Goal: Task Accomplishment & Management: Use online tool/utility

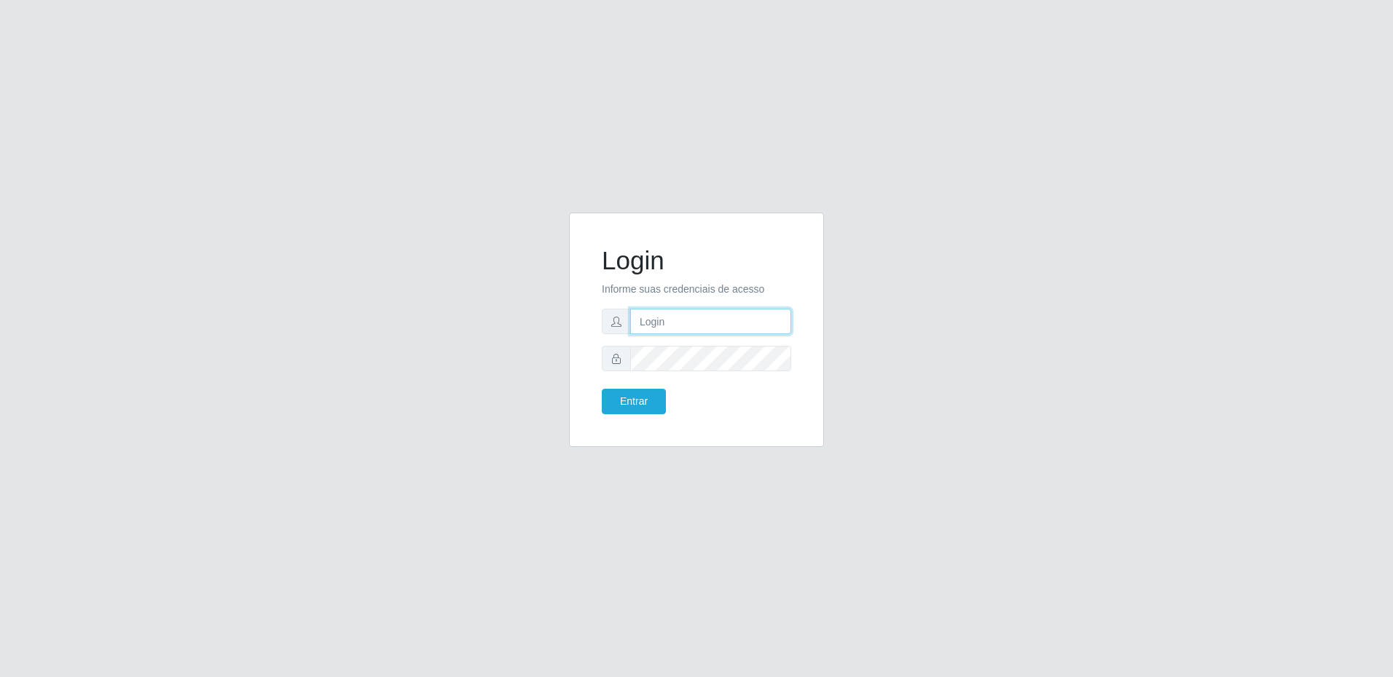
click at [670, 314] on input "text" at bounding box center [710, 321] width 161 height 25
click at [602, 389] on button "Entrar" at bounding box center [634, 401] width 64 height 25
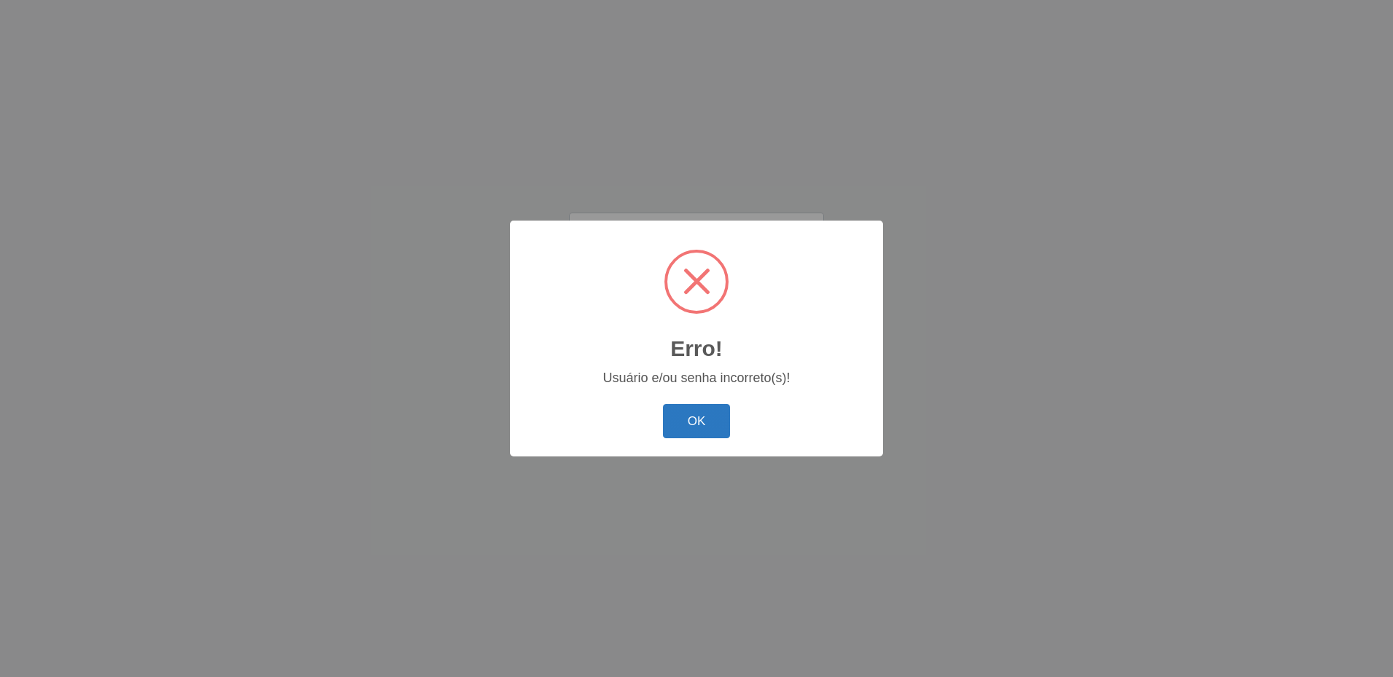
click at [707, 420] on button "OK" at bounding box center [697, 421] width 68 height 34
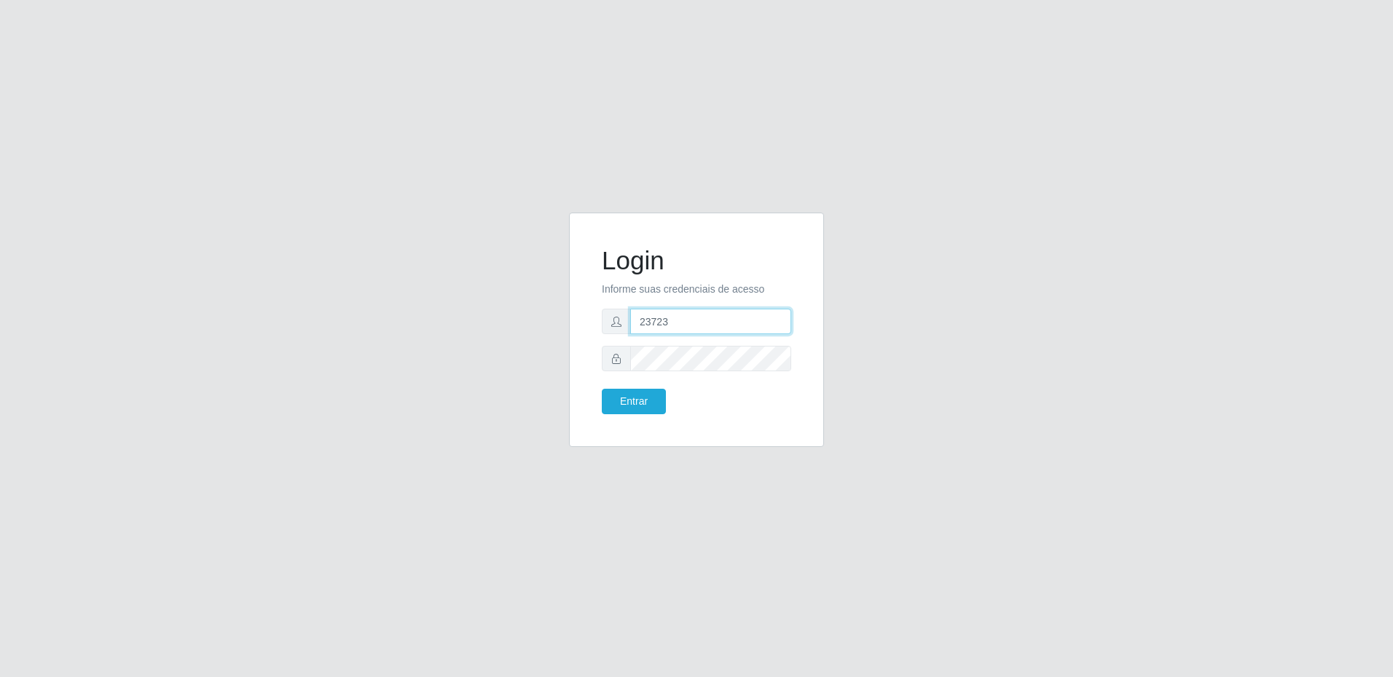
drag, startPoint x: 688, startPoint y: 312, endPoint x: 622, endPoint y: 330, distance: 68.6
click at [622, 330] on div "23723" at bounding box center [696, 321] width 189 height 25
type input "4962"
click at [602, 389] on button "Entrar" at bounding box center [634, 401] width 64 height 25
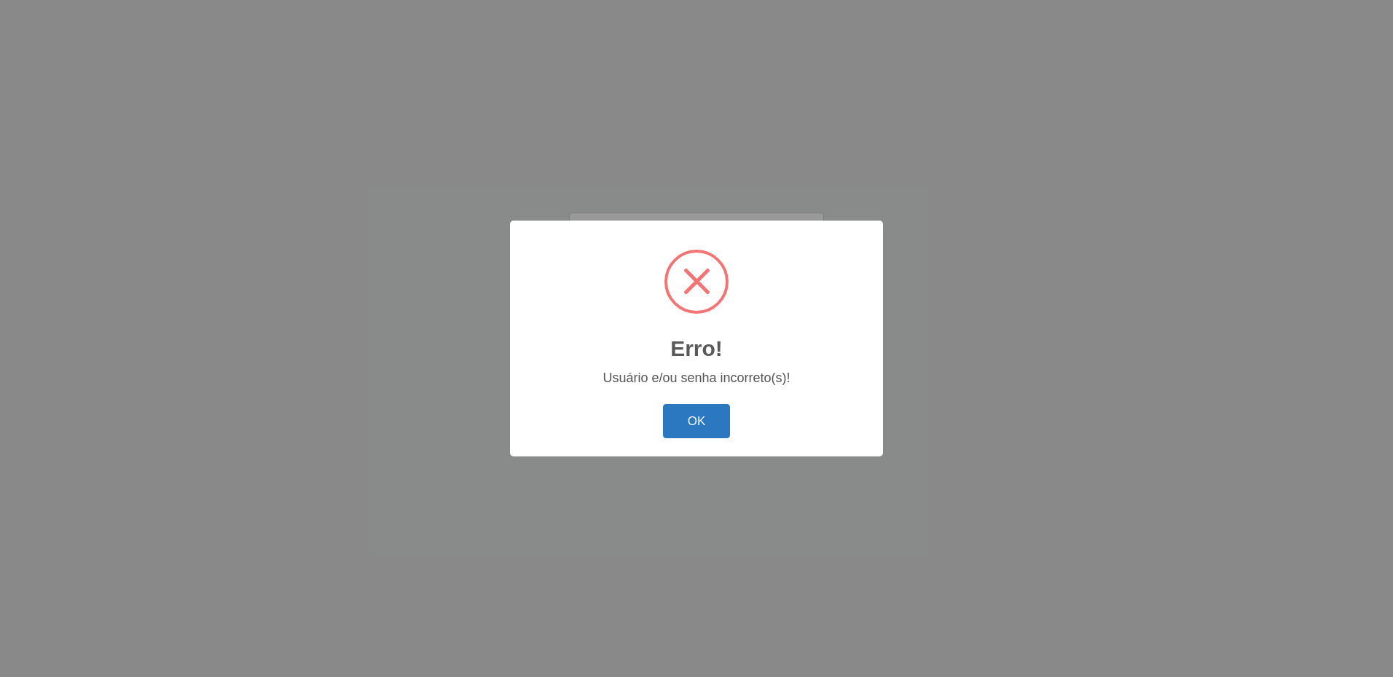
click at [701, 424] on button "OK" at bounding box center [697, 421] width 68 height 34
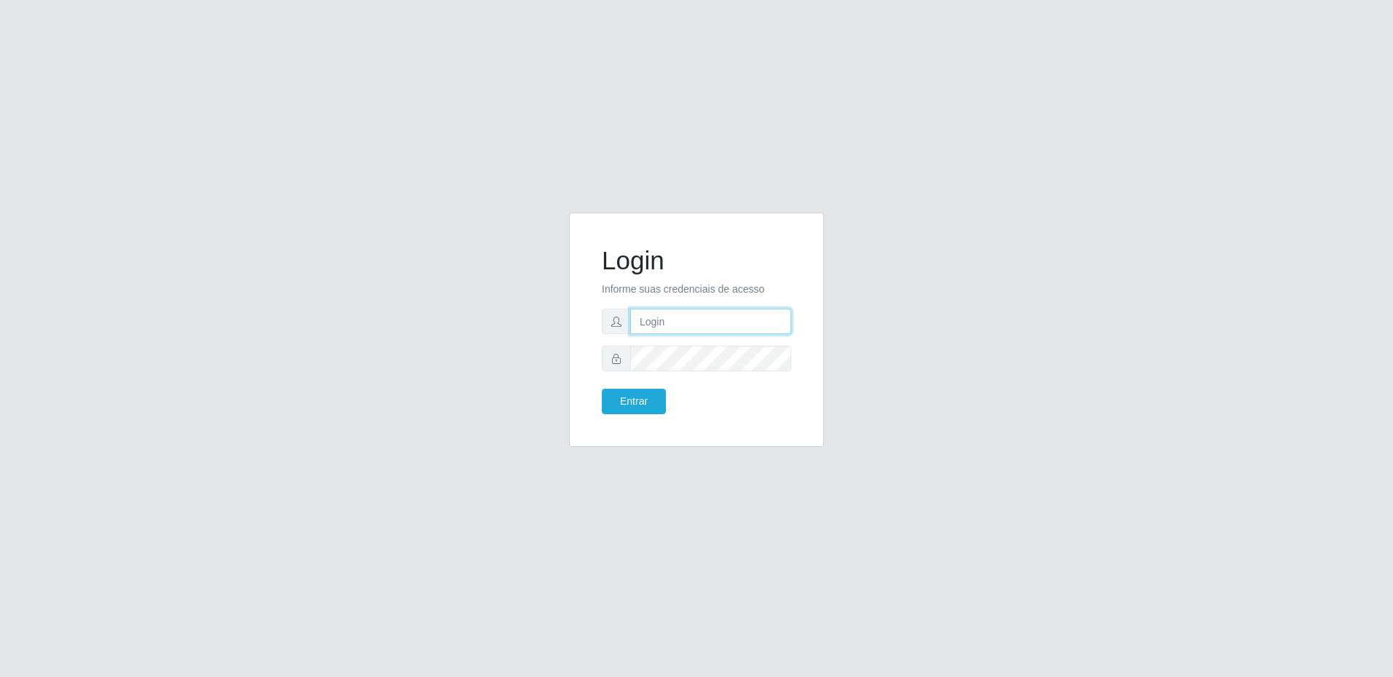
click at [653, 319] on input "text" at bounding box center [710, 321] width 161 height 25
paste input "[PERSON_NAME][EMAIL_ADDRESS][PERSON_NAME][DOMAIN_NAME]"
type input "[EMAIL_ADDRESS][DOMAIN_NAME]"
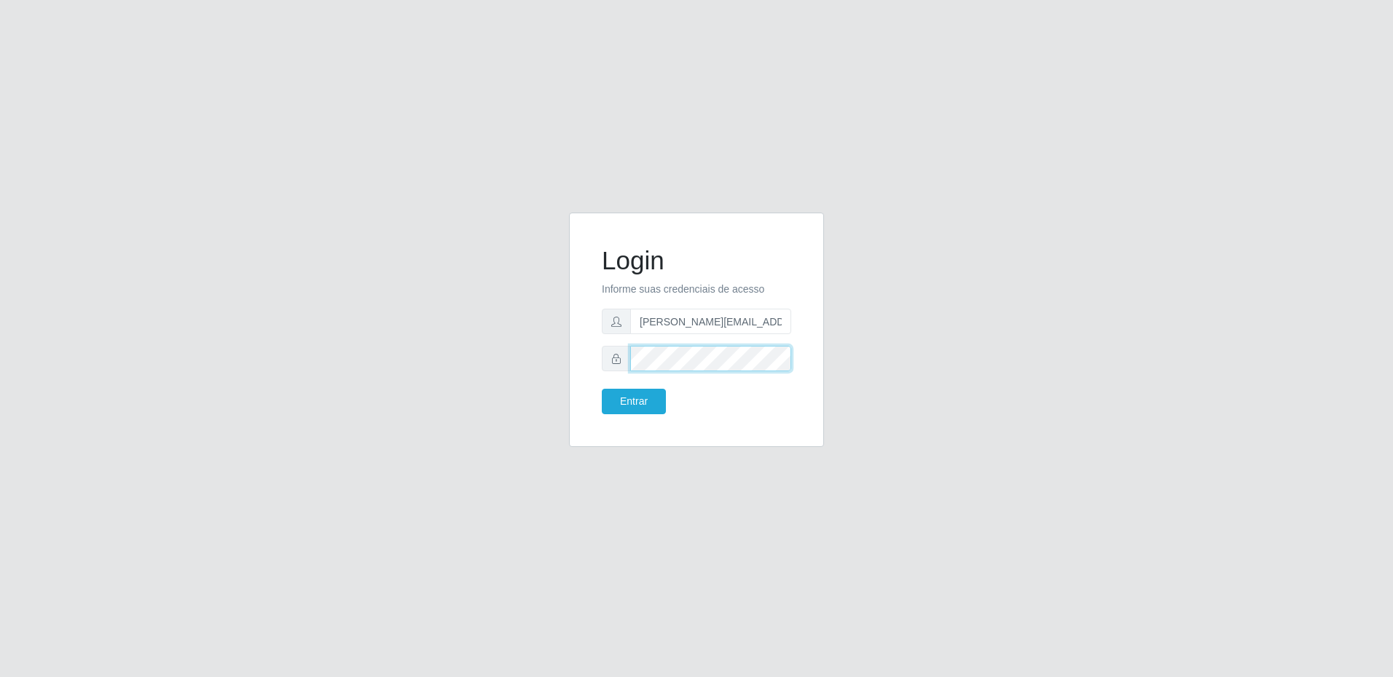
click at [602, 389] on button "Entrar" at bounding box center [634, 401] width 64 height 25
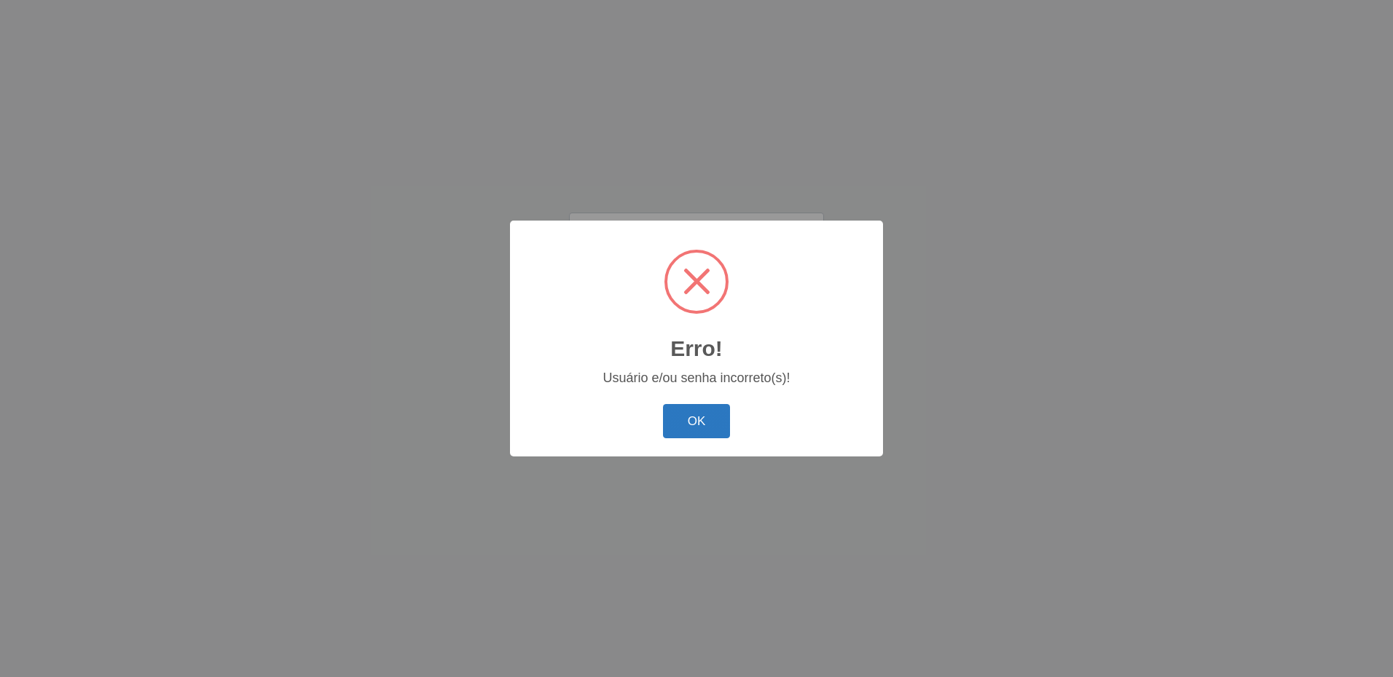
click at [683, 424] on button "OK" at bounding box center [697, 421] width 68 height 34
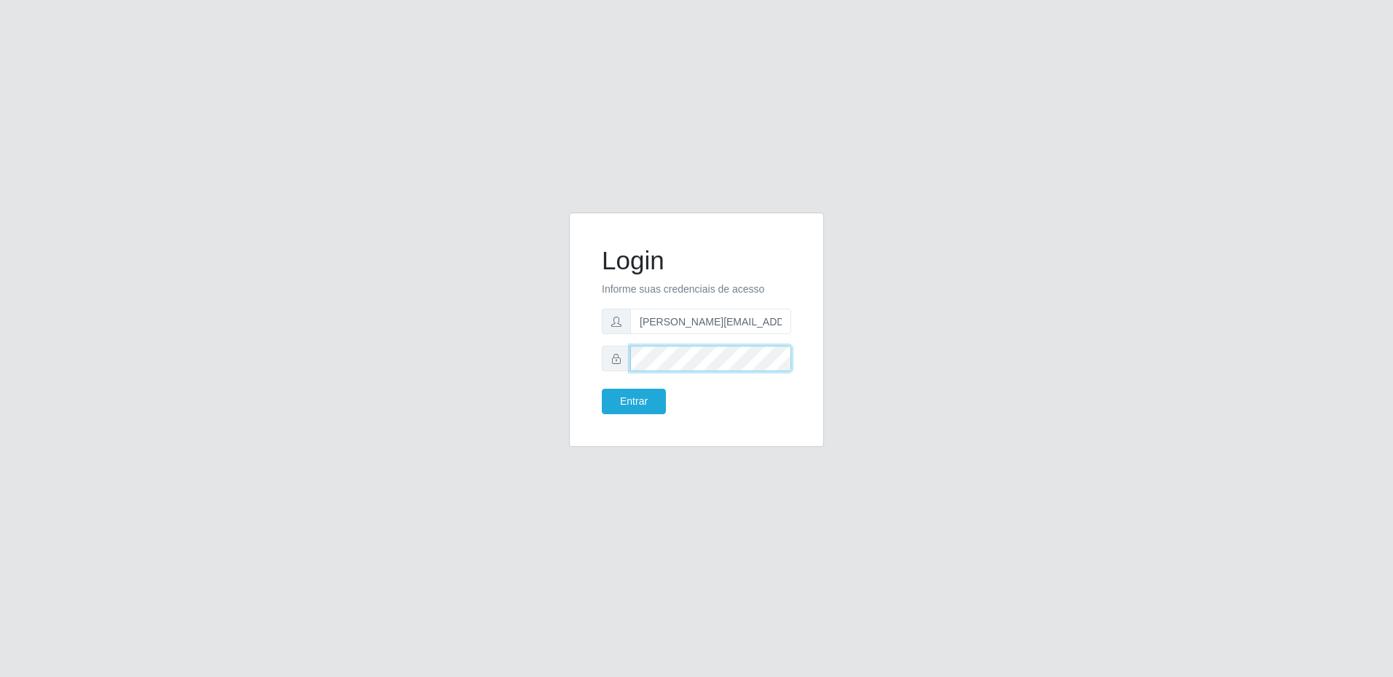
click at [602, 389] on button "Entrar" at bounding box center [634, 401] width 64 height 25
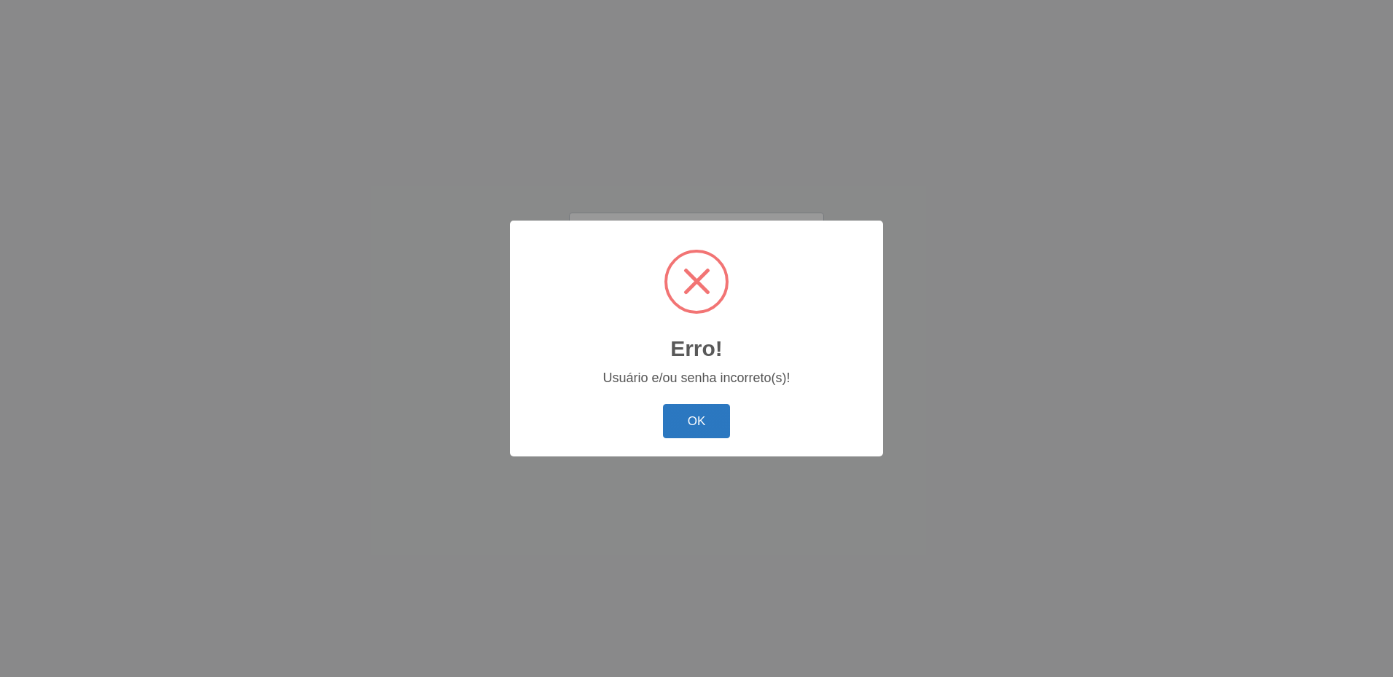
click at [692, 414] on button "OK" at bounding box center [697, 421] width 68 height 34
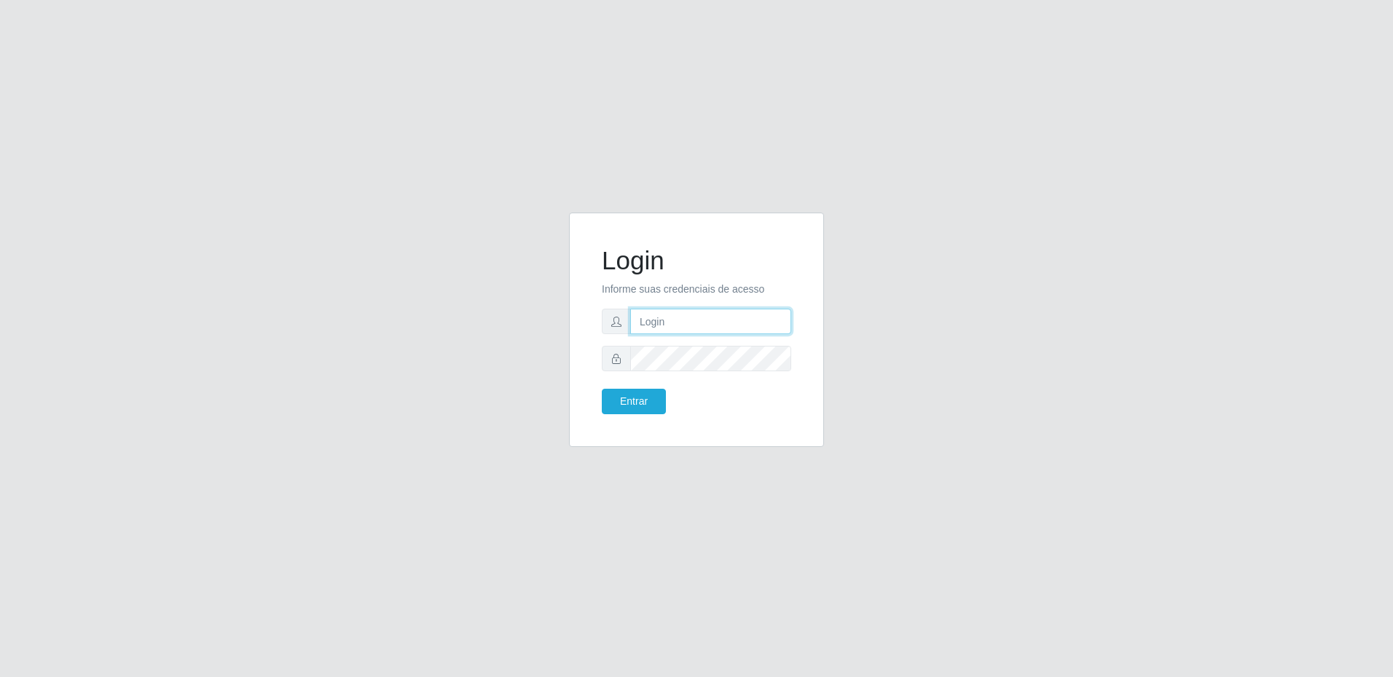
click at [692, 322] on input "text" at bounding box center [710, 321] width 161 height 25
type input "[EMAIL_ADDRESS][DOMAIN_NAME]"
click at [653, 402] on button "Entrar" at bounding box center [634, 401] width 64 height 25
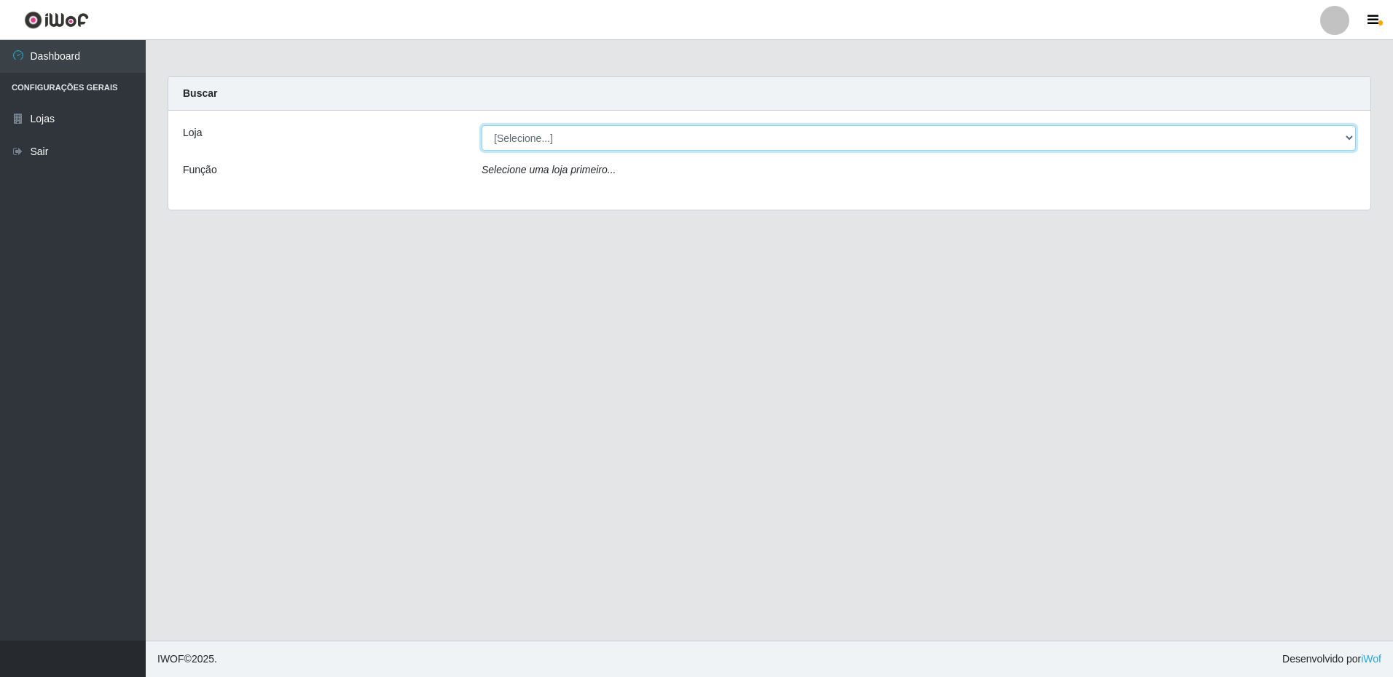
click at [1348, 139] on select "[Selecione...] Extrabom - Loja 16 [GEOGRAPHIC_DATA]" at bounding box center [918, 137] width 874 height 25
select select "450"
click at [481, 125] on select "[Selecione...] Extrabom - Loja 16 [GEOGRAPHIC_DATA]" at bounding box center [918, 137] width 874 height 25
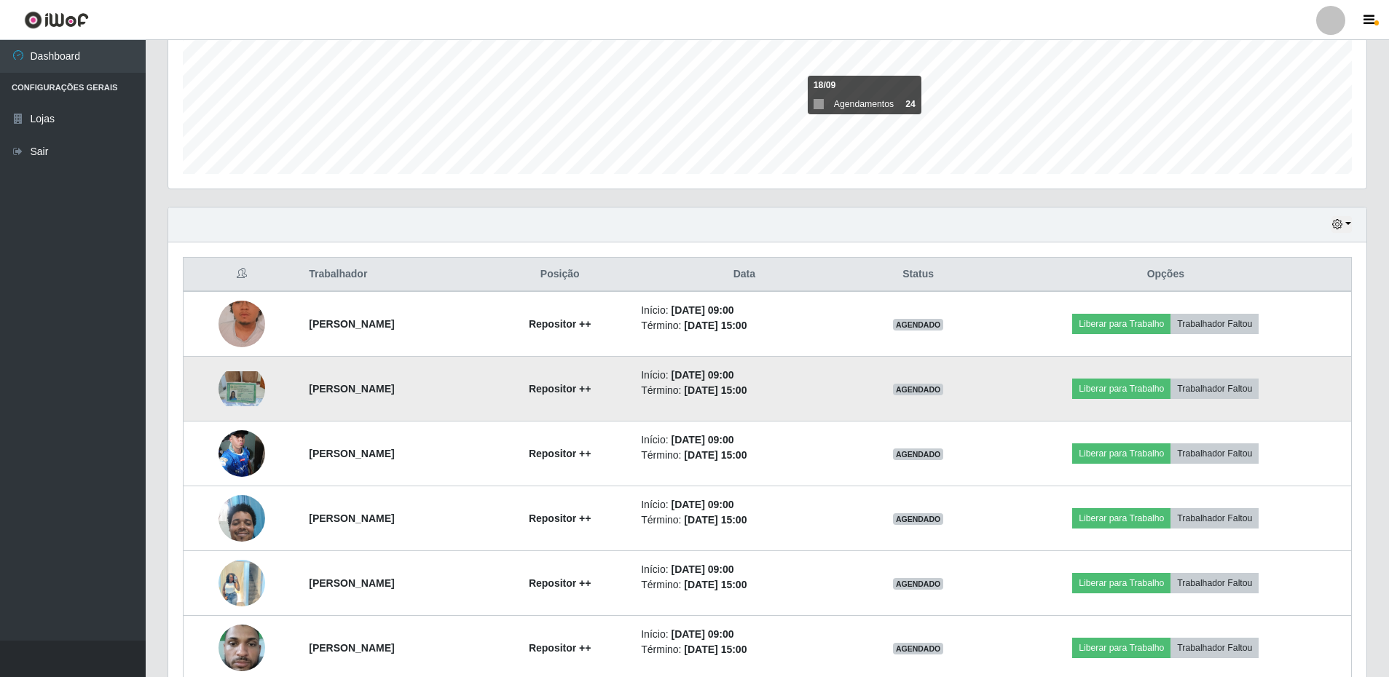
scroll to position [420, 0]
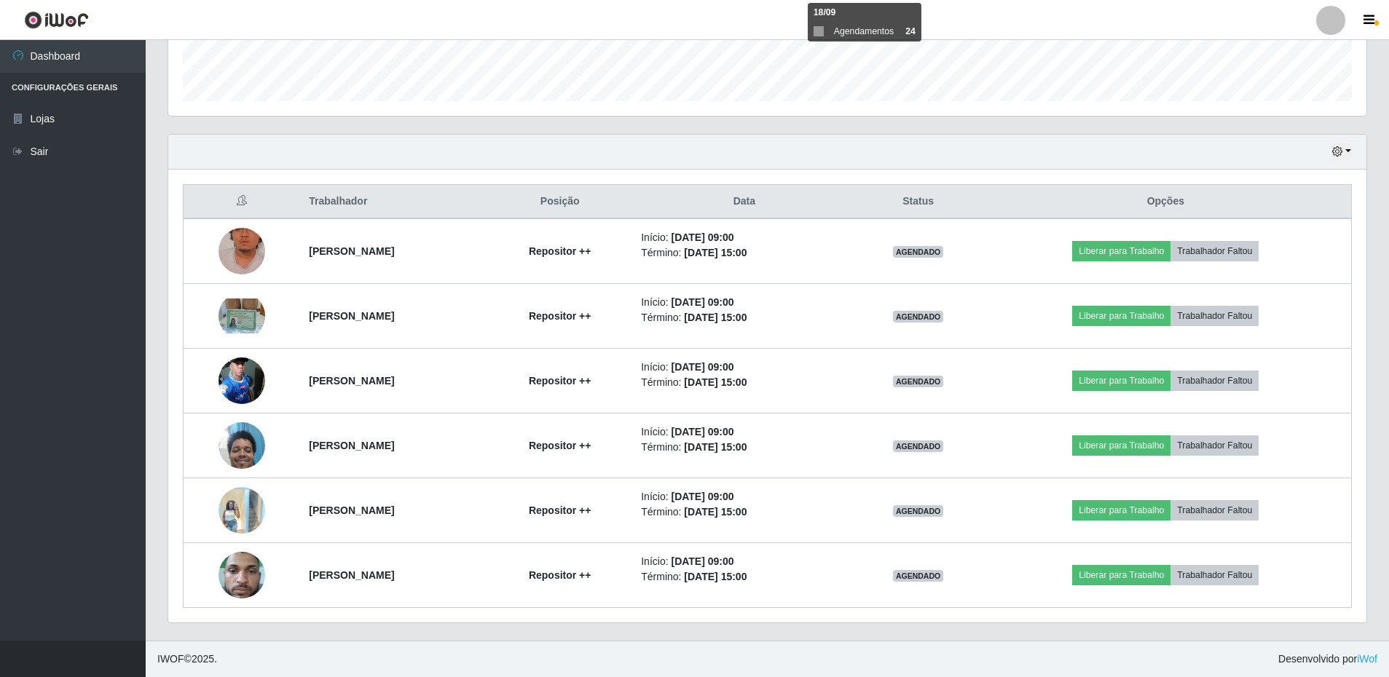
click at [699, 145] on div "Hoje 1 dia 3 dias 1 Semana Não encerrados" at bounding box center [767, 152] width 1198 height 35
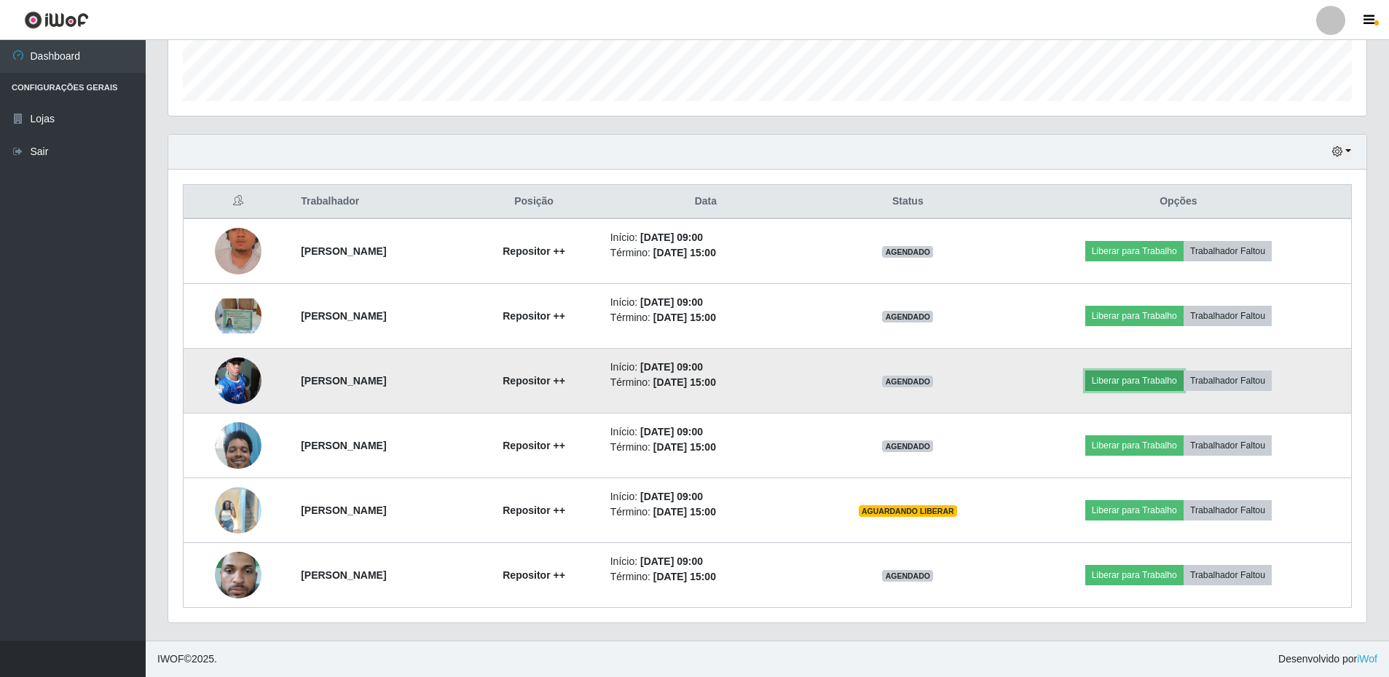
click at [1179, 381] on button "Liberar para Trabalho" at bounding box center [1134, 381] width 98 height 20
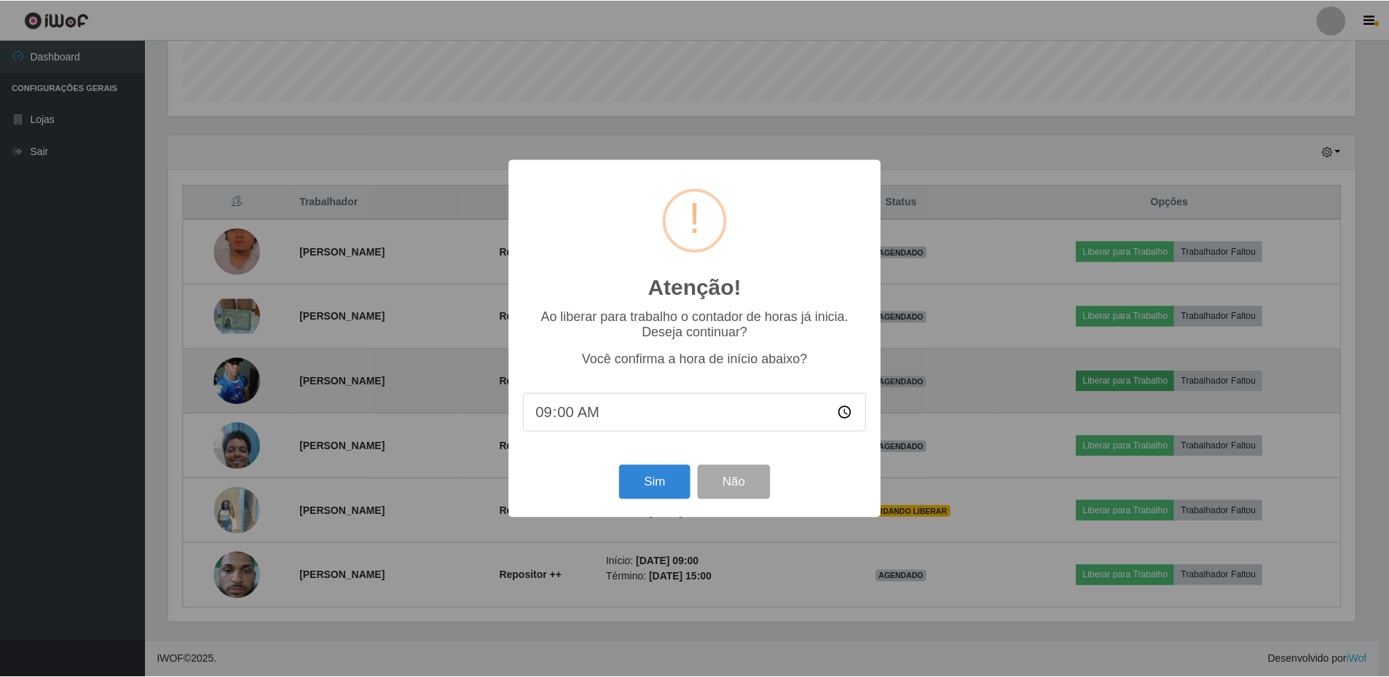
scroll to position [302, 1191]
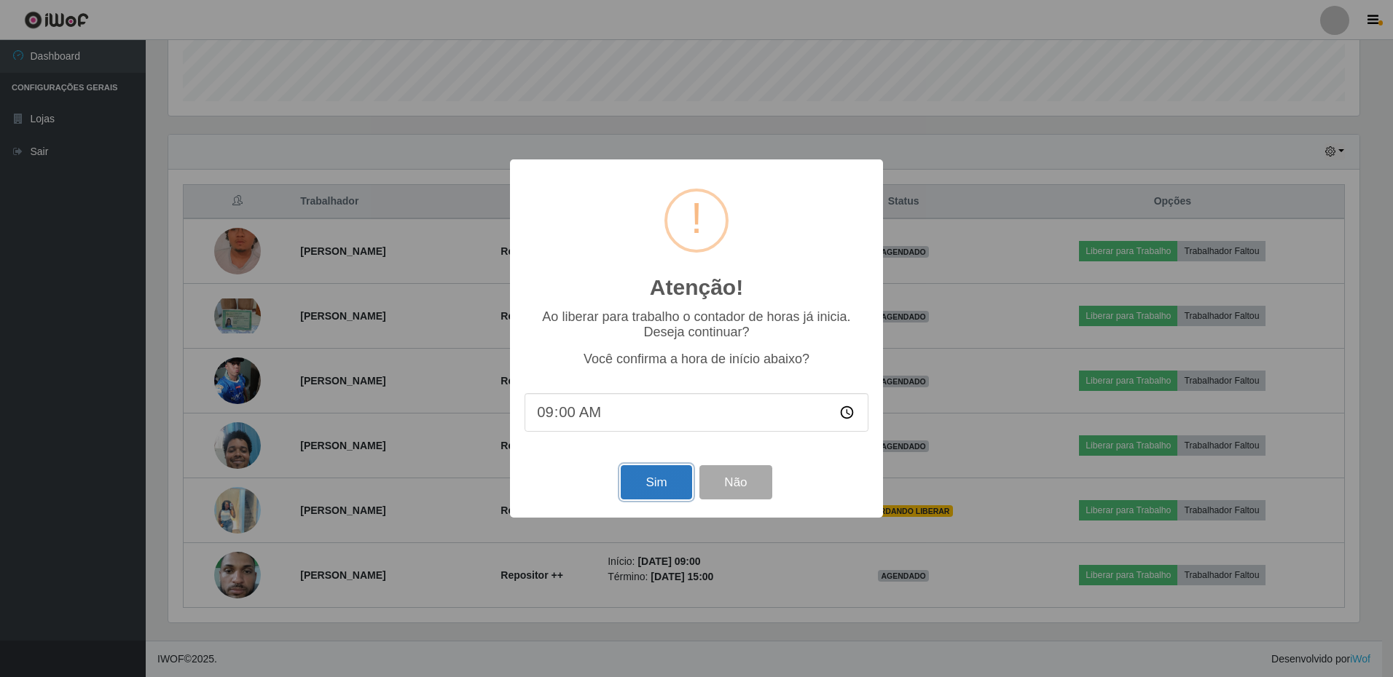
click at [668, 483] on button "Sim" at bounding box center [656, 482] width 71 height 34
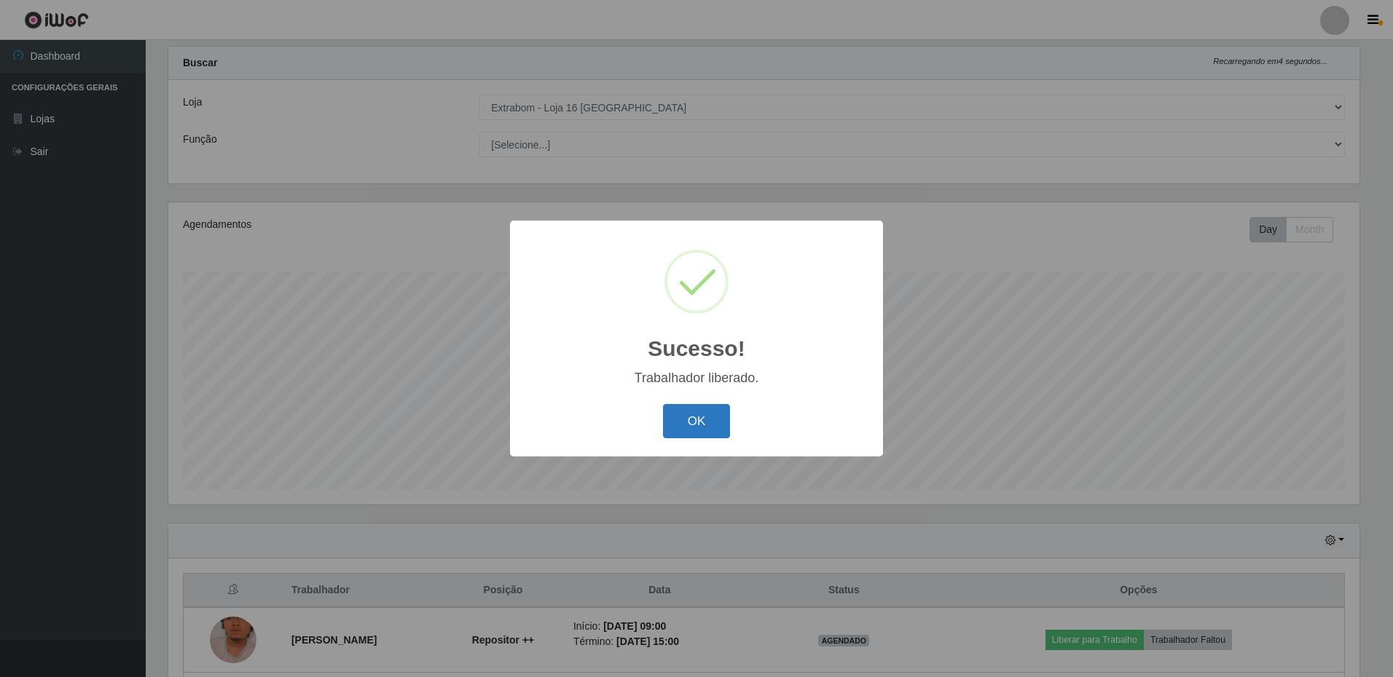
click at [709, 414] on button "OK" at bounding box center [697, 421] width 68 height 34
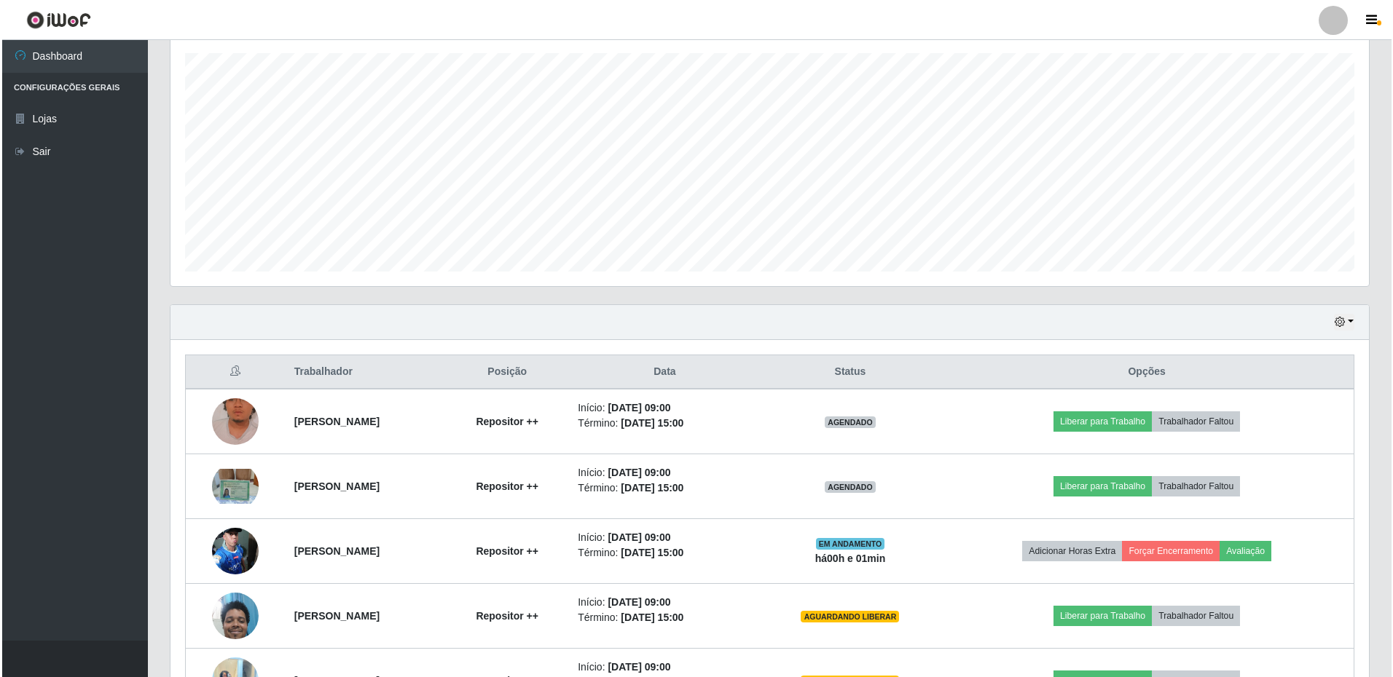
scroll to position [322, 0]
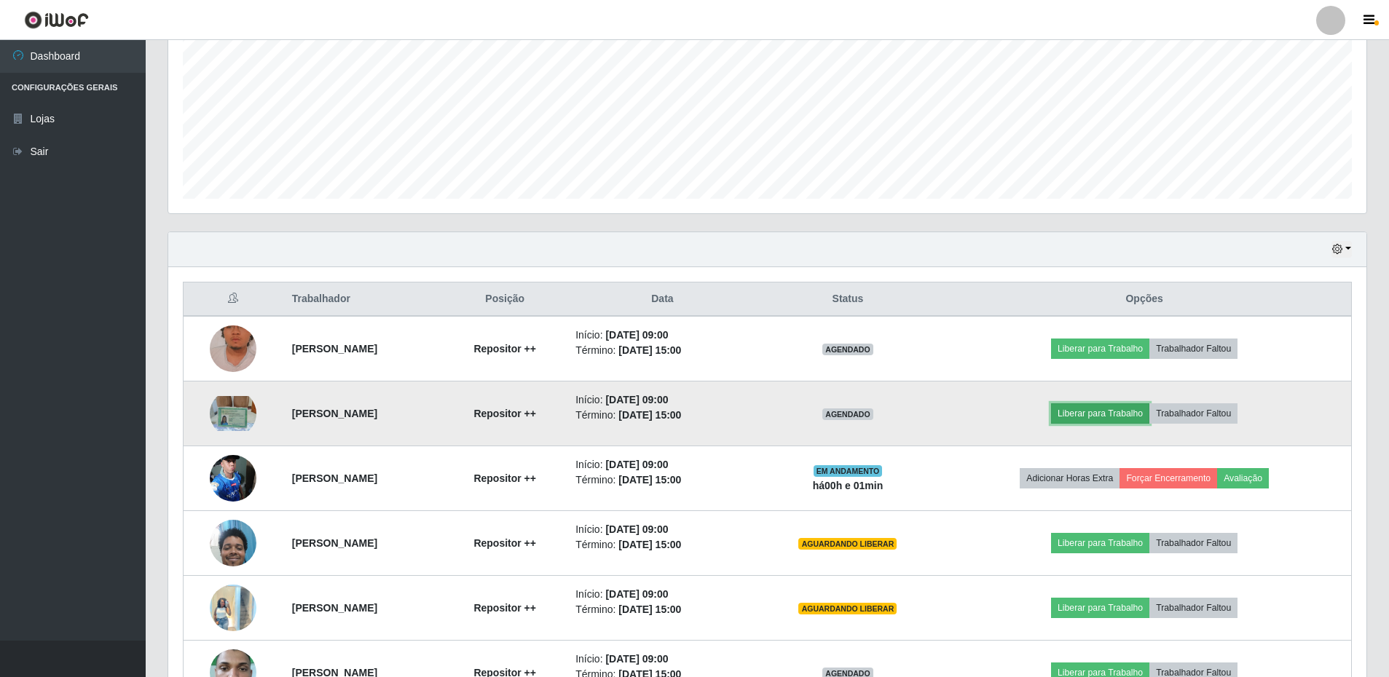
click at [1122, 414] on button "Liberar para Trabalho" at bounding box center [1100, 414] width 98 height 20
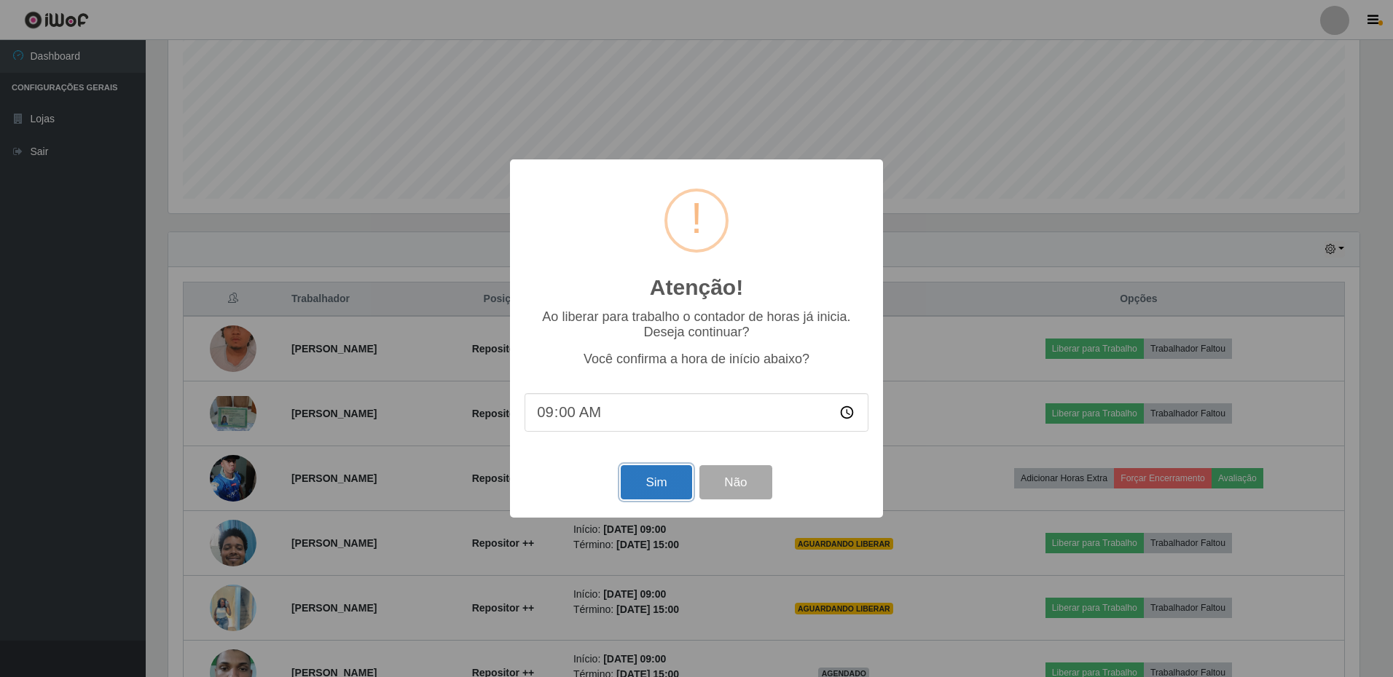
click at [648, 486] on button "Sim" at bounding box center [656, 482] width 71 height 34
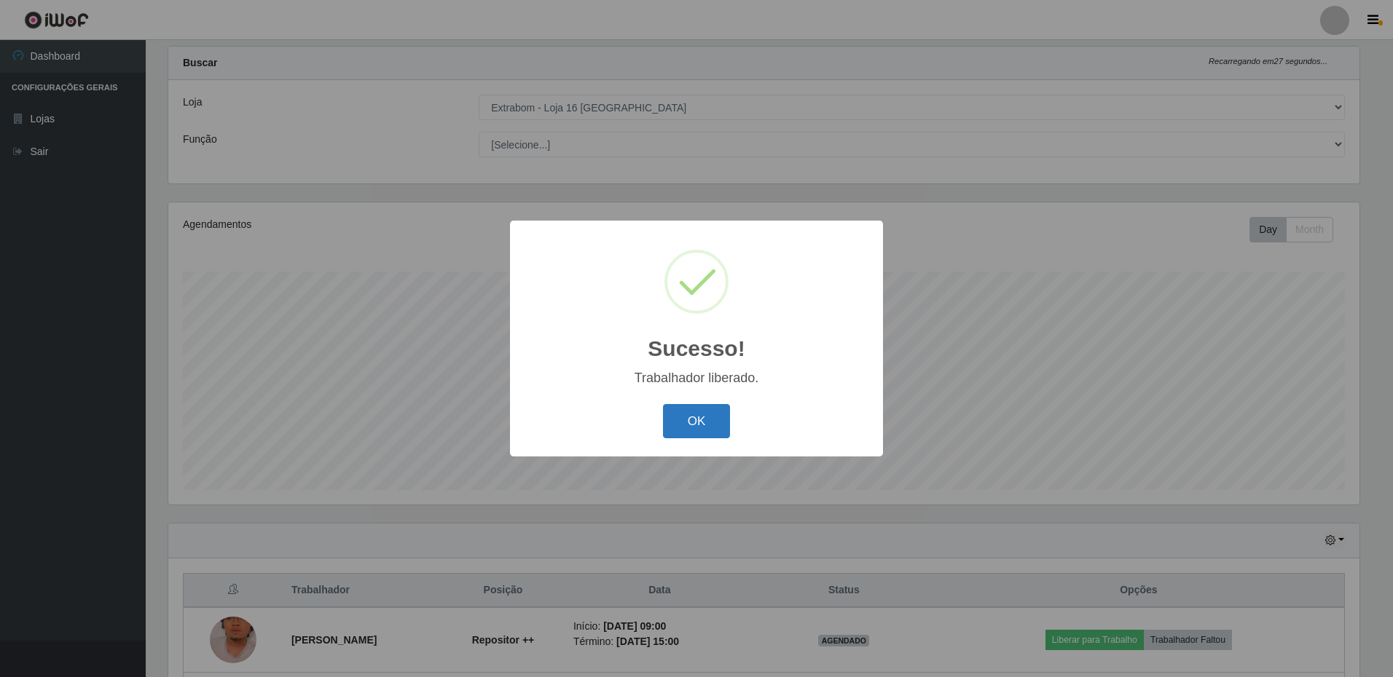
click at [695, 424] on button "OK" at bounding box center [697, 421] width 68 height 34
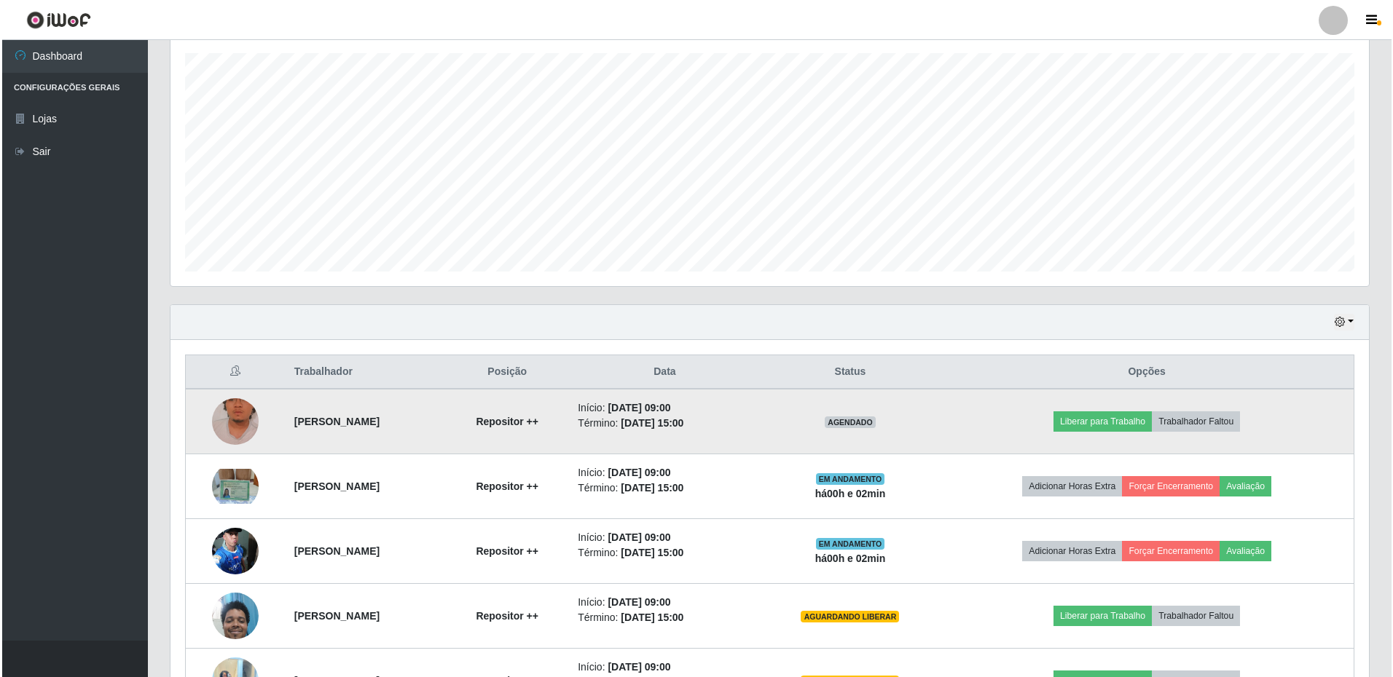
scroll to position [395, 0]
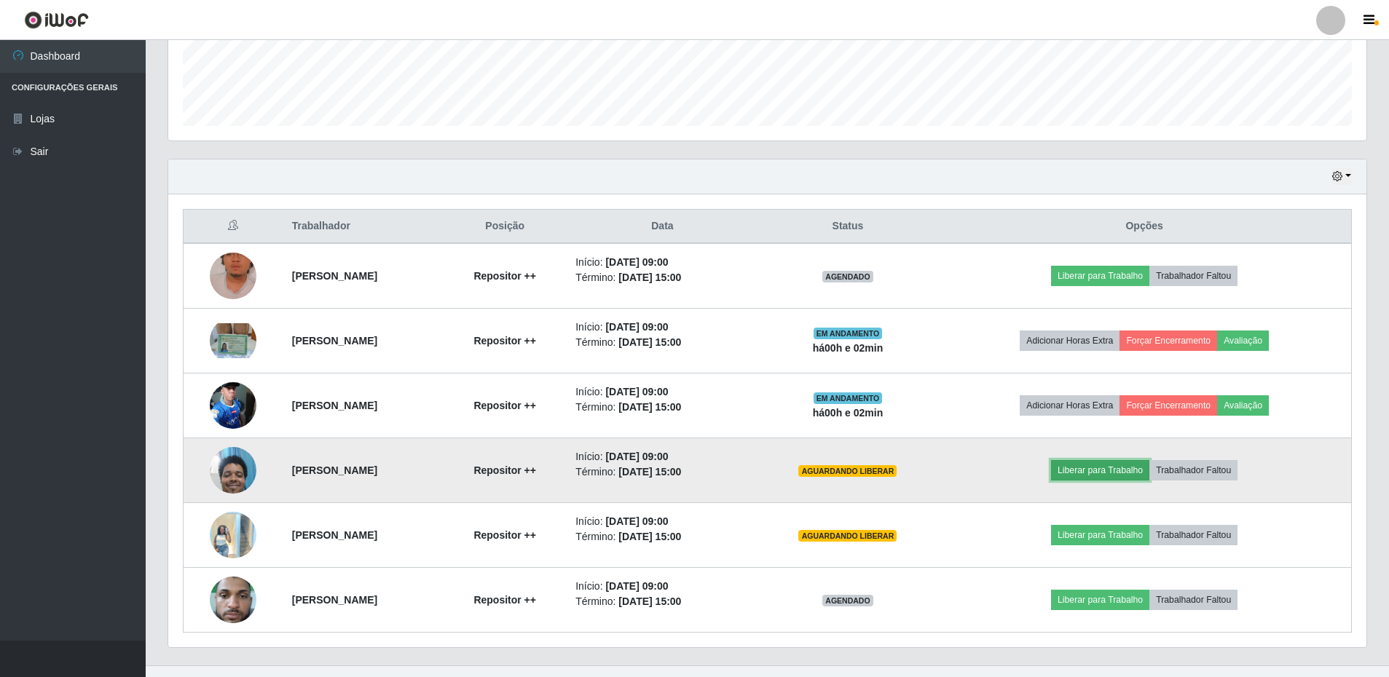
click at [1132, 466] on button "Liberar para Trabalho" at bounding box center [1100, 470] width 98 height 20
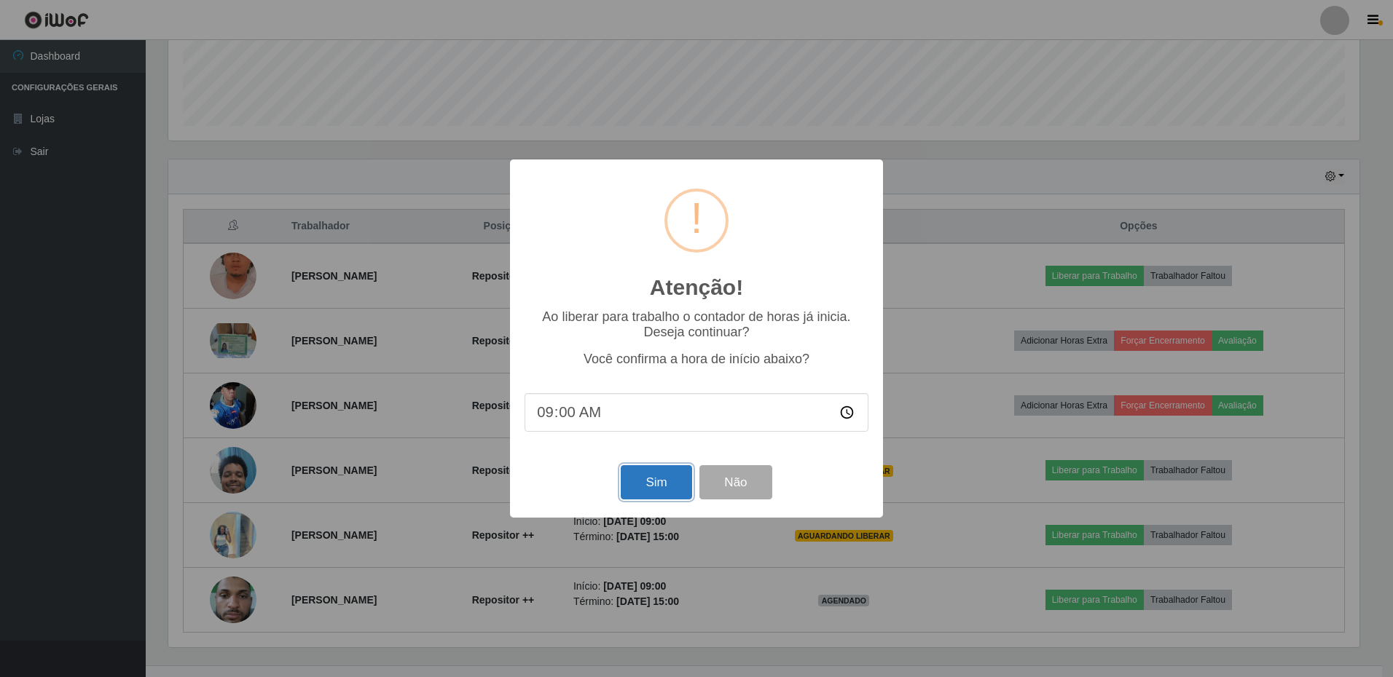
click at [669, 473] on button "Sim" at bounding box center [656, 482] width 71 height 34
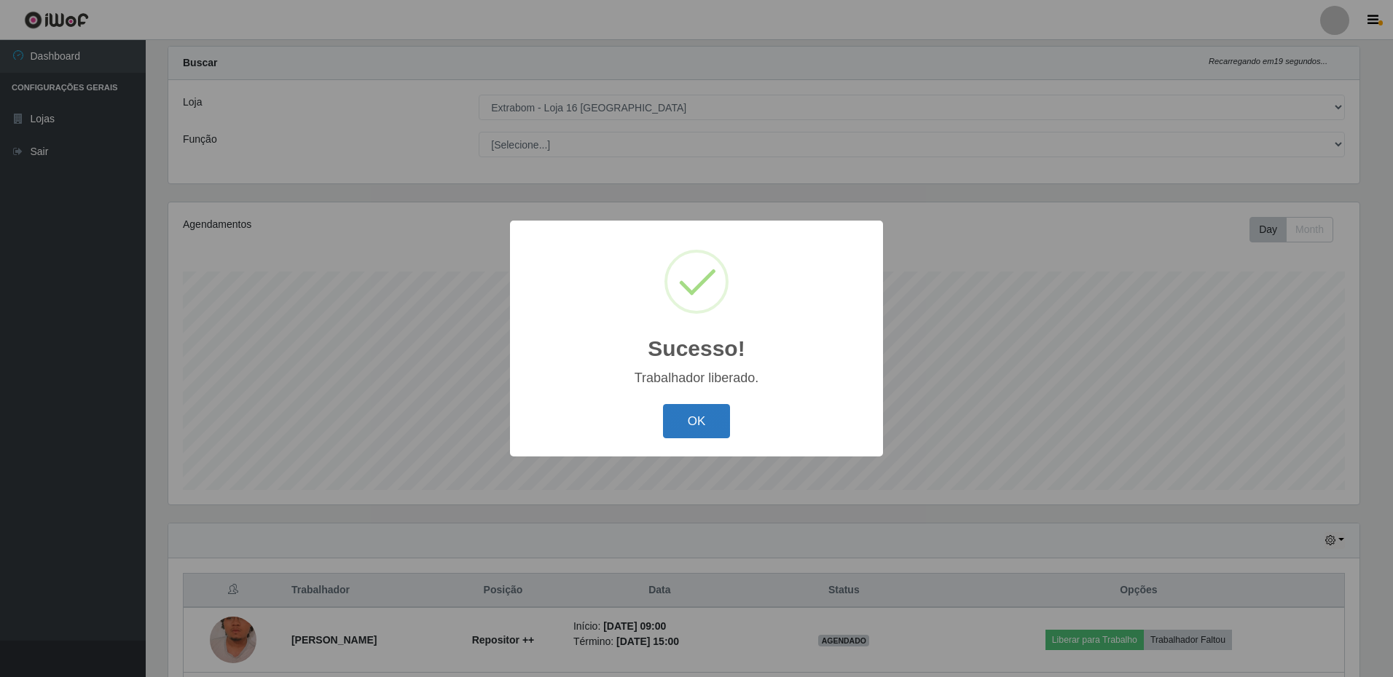
click at [709, 411] on button "OK" at bounding box center [697, 421] width 68 height 34
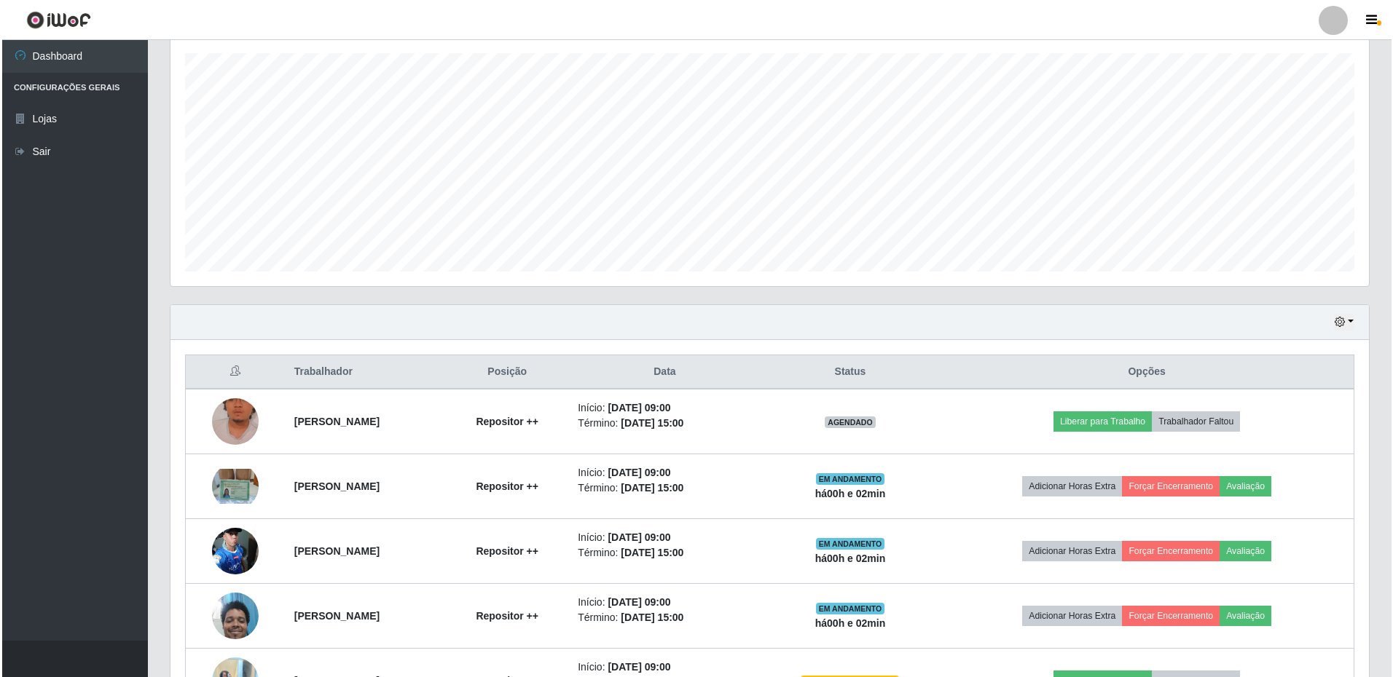
scroll to position [395, 0]
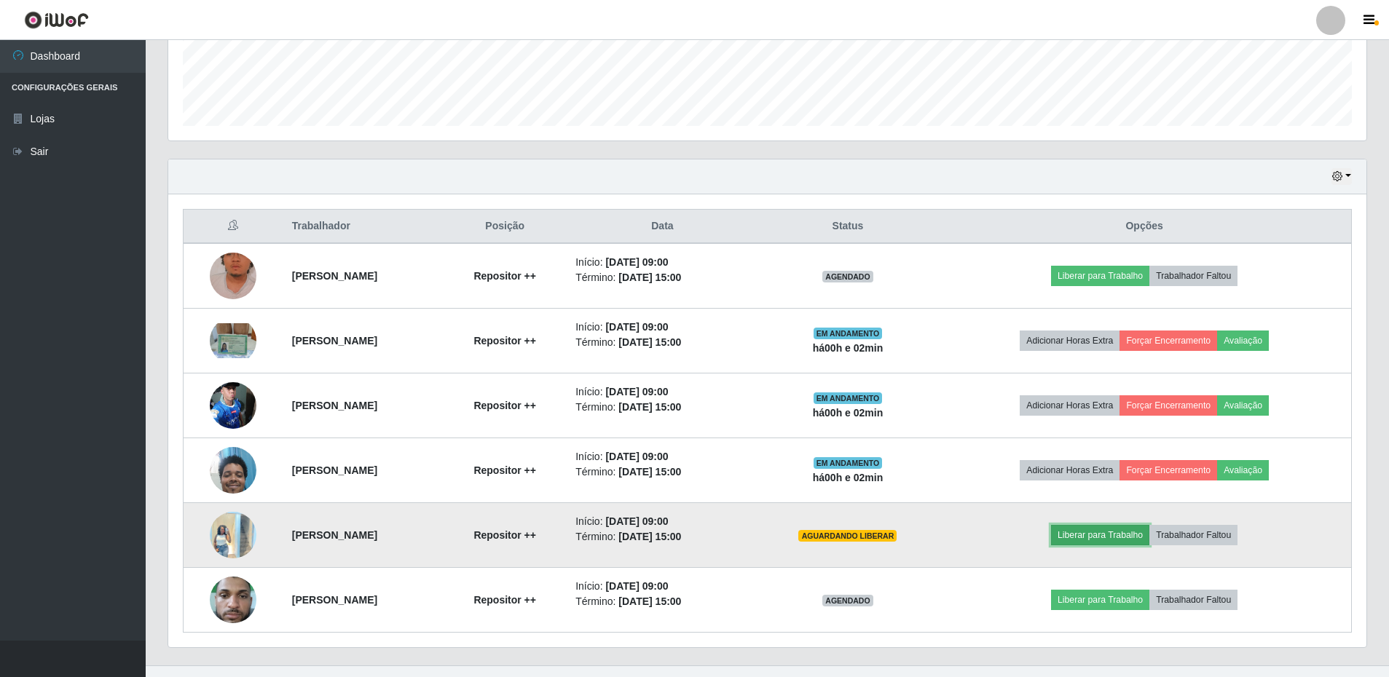
click at [1149, 539] on button "Liberar para Trabalho" at bounding box center [1100, 535] width 98 height 20
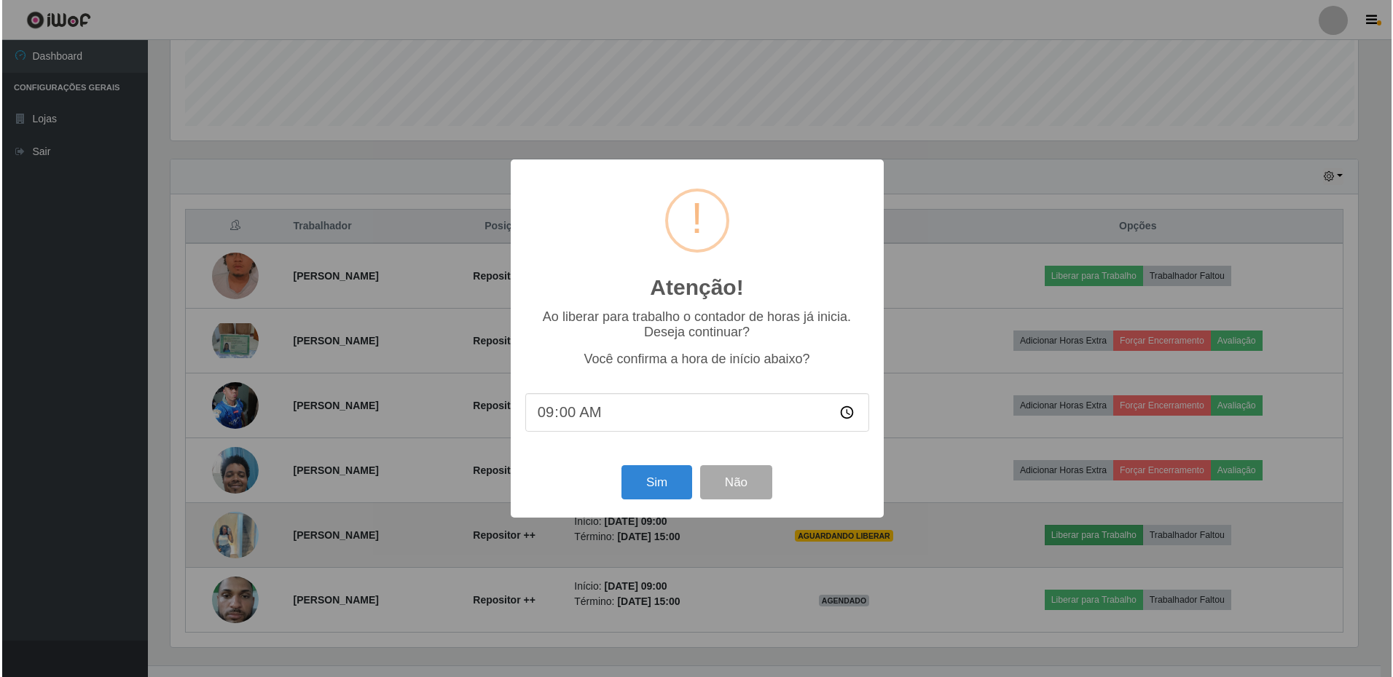
scroll to position [0, 0]
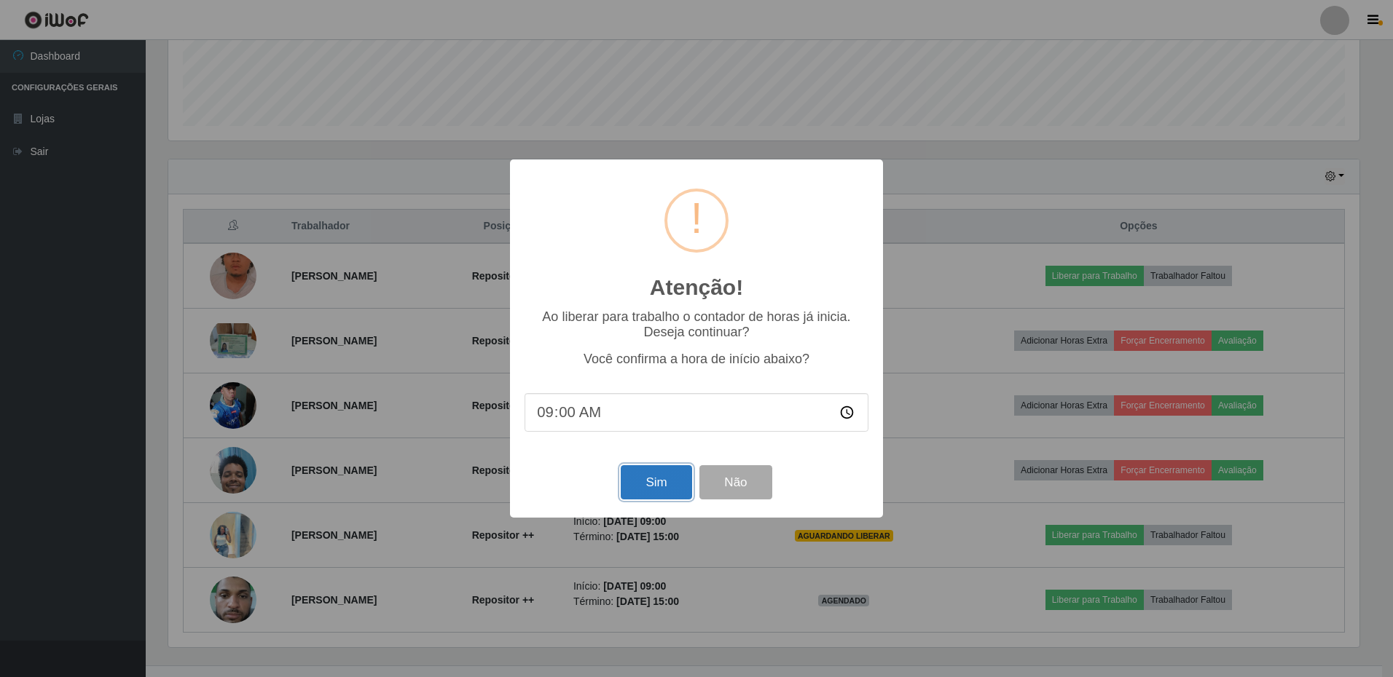
click at [661, 483] on button "Sim" at bounding box center [656, 482] width 71 height 34
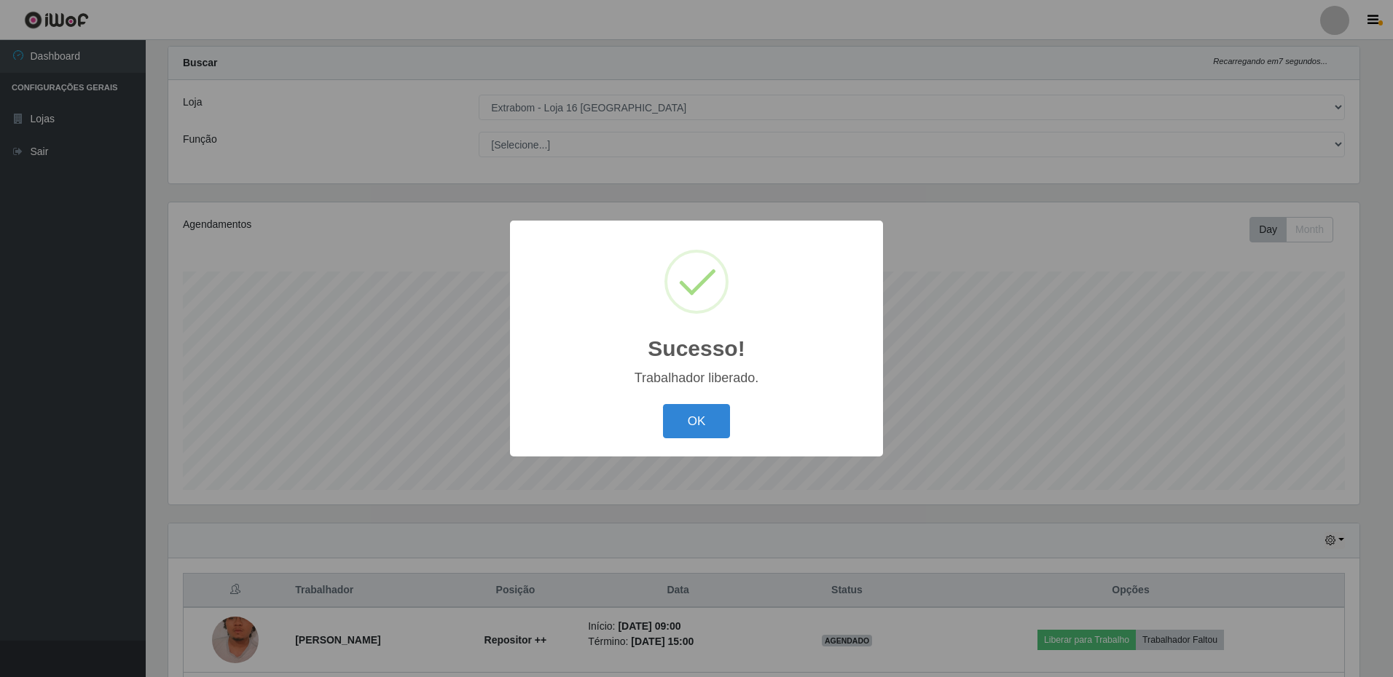
click at [704, 398] on div "Sucesso! × Trabalhador liberado. OK Cancel" at bounding box center [696, 339] width 373 height 236
click at [704, 406] on button "OK" at bounding box center [697, 421] width 68 height 34
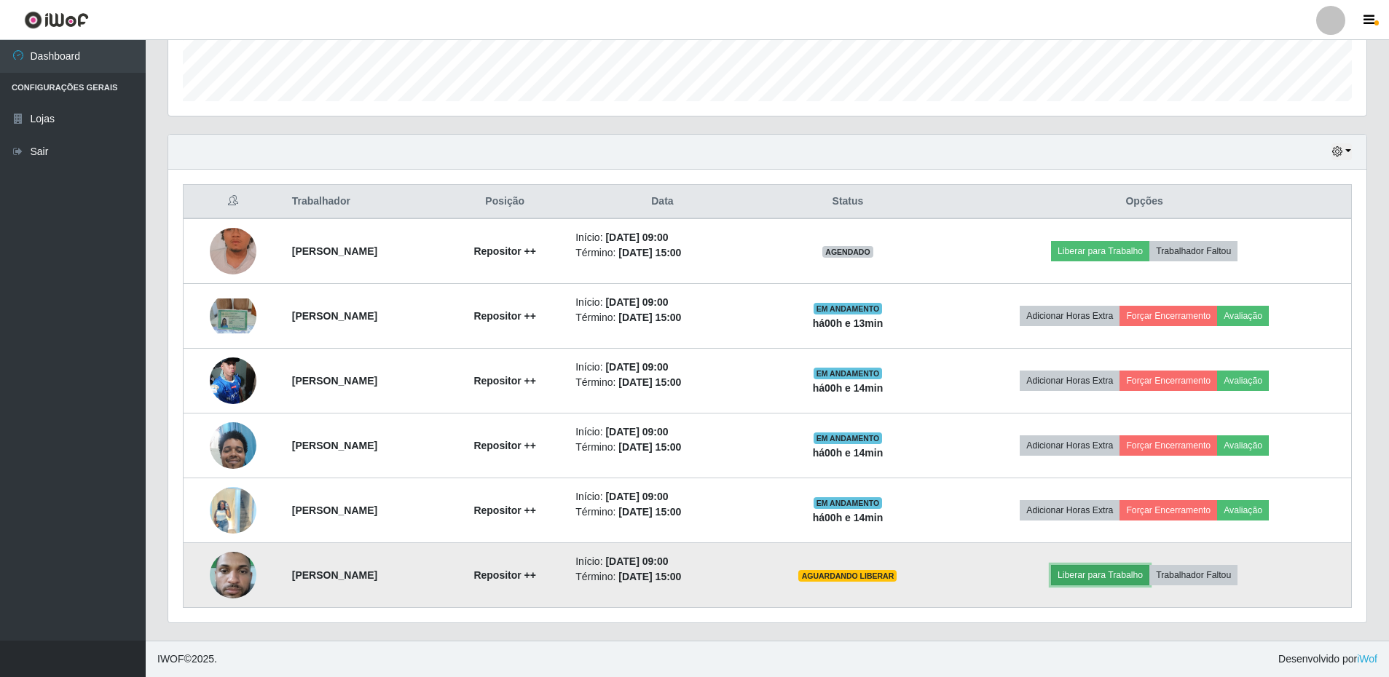
click at [1130, 577] on button "Liberar para Trabalho" at bounding box center [1100, 575] width 98 height 20
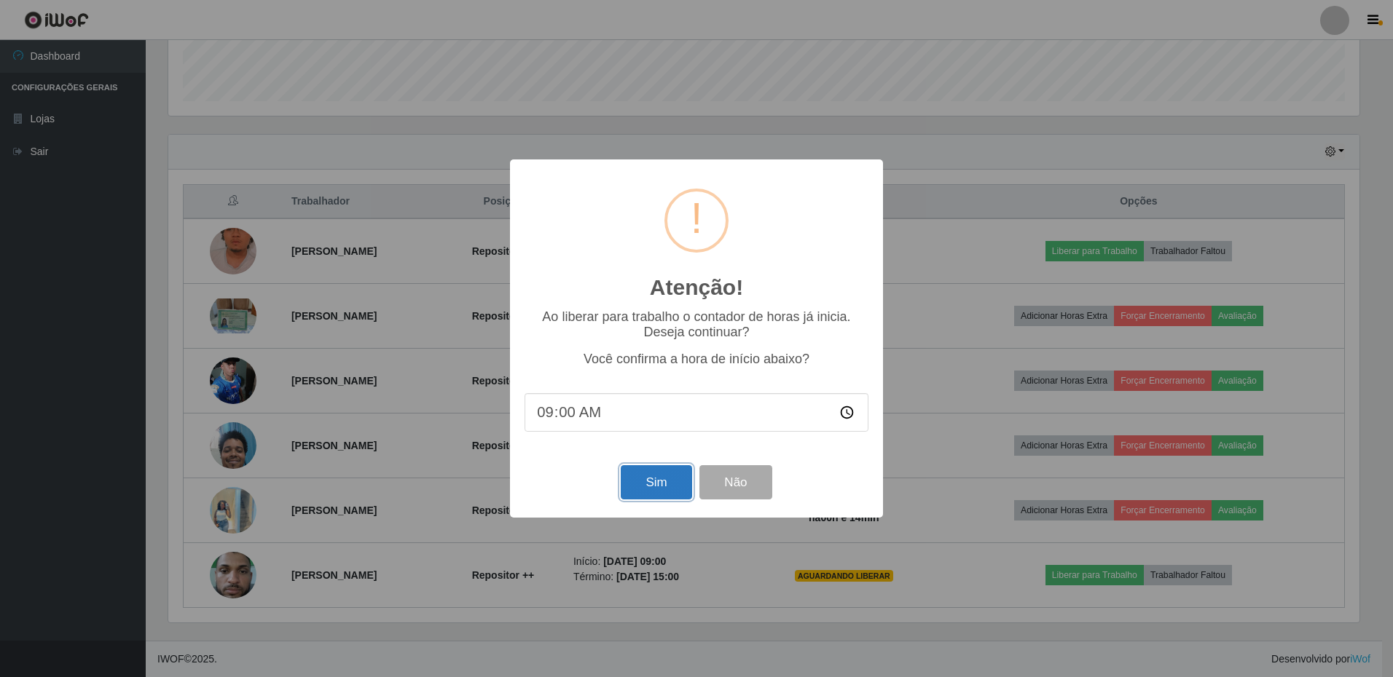
click at [665, 492] on button "Sim" at bounding box center [656, 482] width 71 height 34
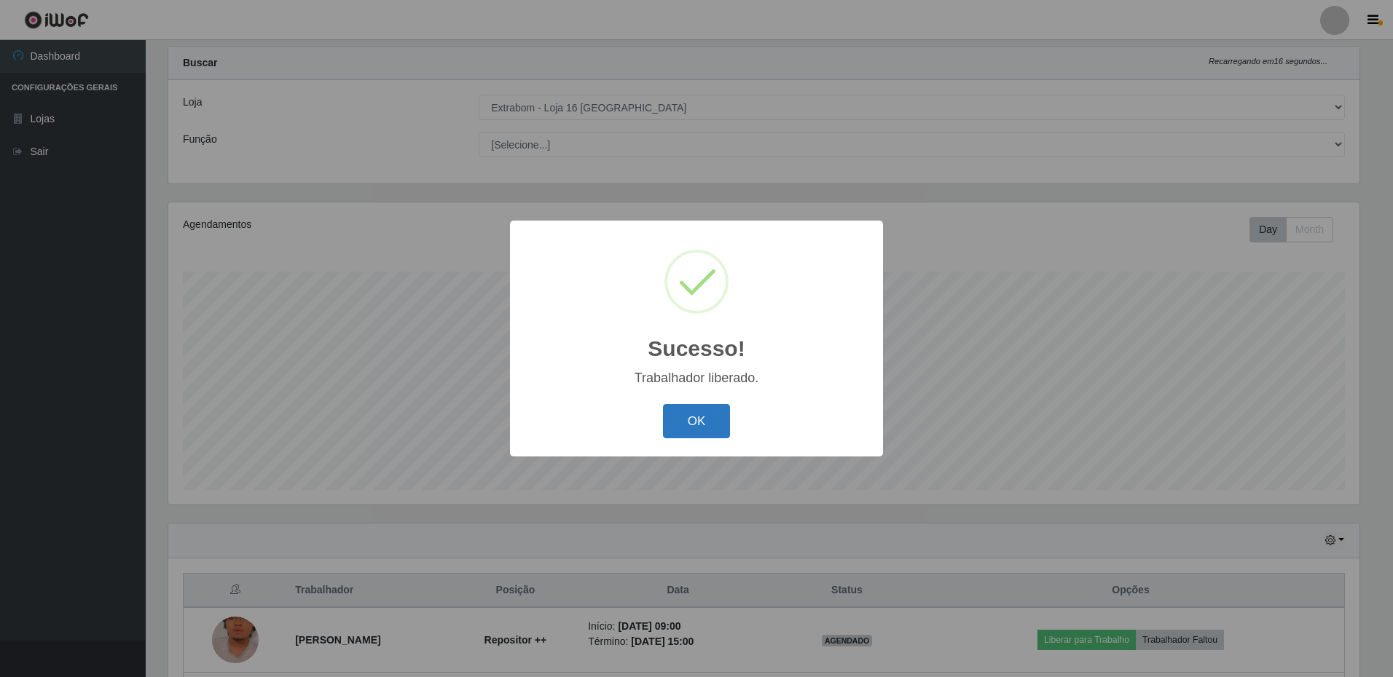
click at [705, 420] on button "OK" at bounding box center [697, 421] width 68 height 34
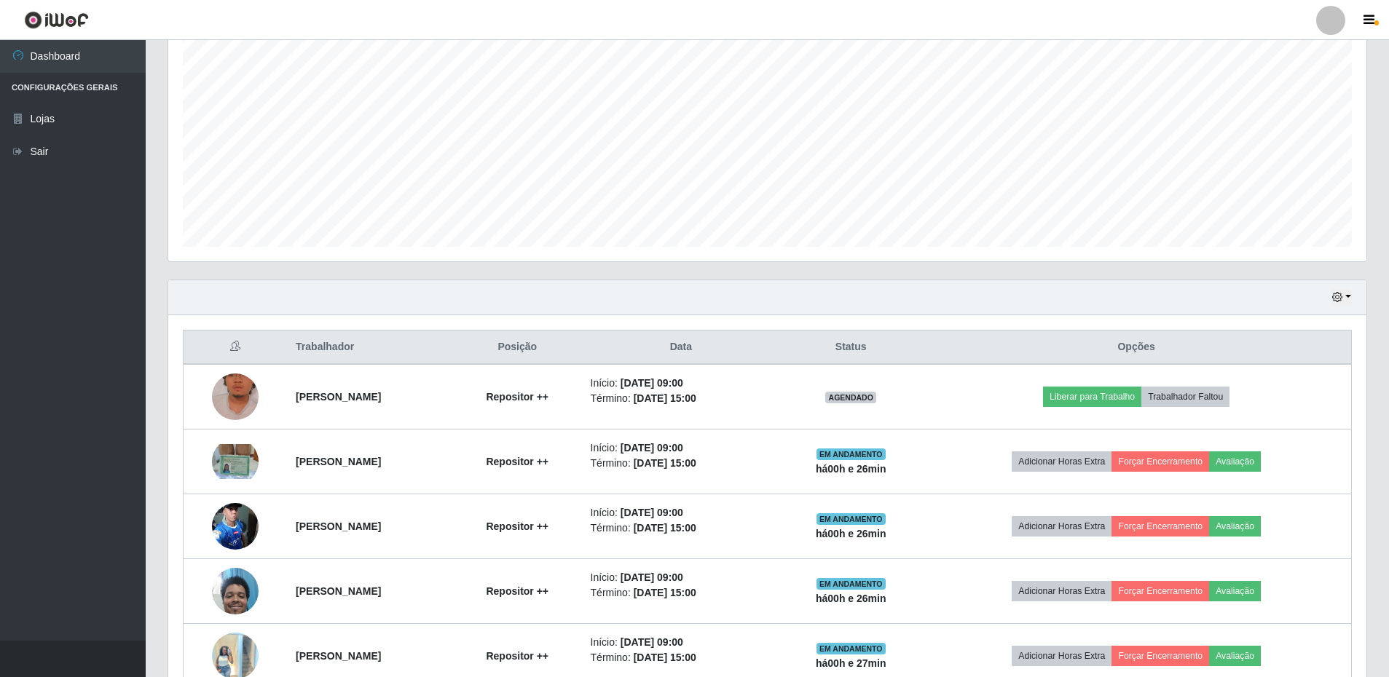
scroll to position [420, 0]
